Goal: Task Accomplishment & Management: Manage account settings

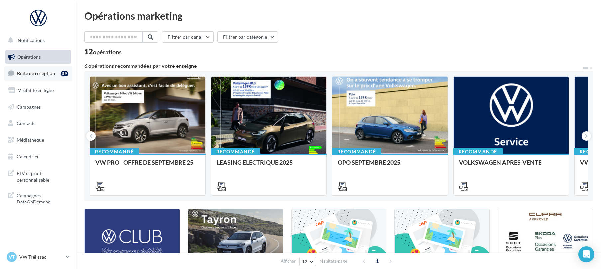
click at [15, 75] on link "Boîte de réception 59" at bounding box center [38, 73] width 68 height 14
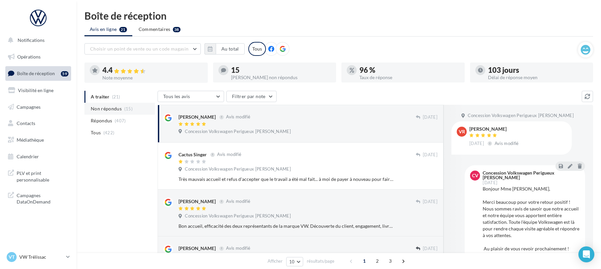
click at [113, 109] on span "Non répondus" at bounding box center [106, 108] width 31 height 7
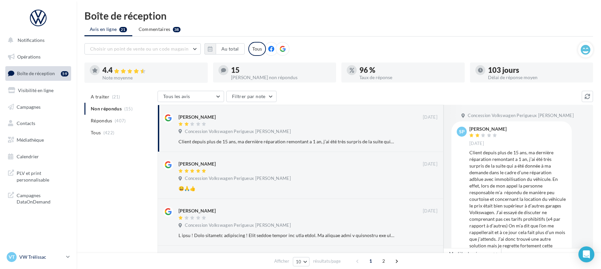
click at [47, 257] on p "VW Trélissac" at bounding box center [41, 257] width 44 height 7
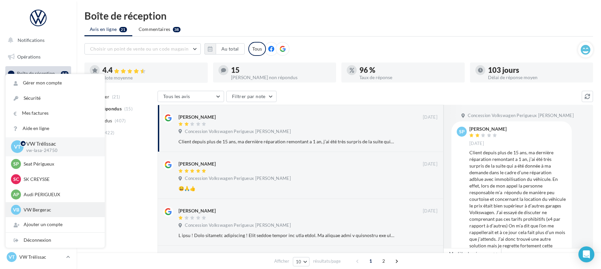
click at [57, 207] on p "VW Bergerac" at bounding box center [60, 209] width 73 height 7
click at [42, 208] on p "VW Bergerac" at bounding box center [60, 209] width 73 height 7
